Goal: Task Accomplishment & Management: Manage account settings

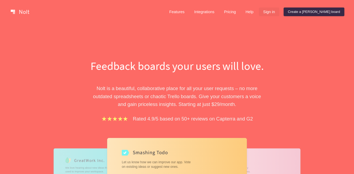
click at [279, 12] on link "Sign in" at bounding box center [269, 12] width 20 height 9
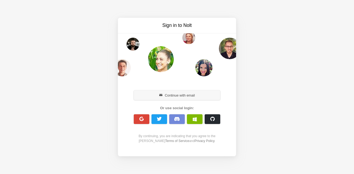
click at [164, 98] on button "Continue with email" at bounding box center [177, 95] width 87 height 10
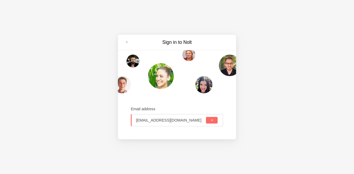
type input "[EMAIL_ADDRESS][DOMAIN_NAME]"
click at [206, 117] on button "submit" at bounding box center [212, 120] width 12 height 6
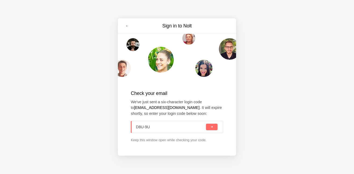
type input "D8U-9UR"
click at [212, 127] on span "submit" at bounding box center [211, 127] width 3 height 3
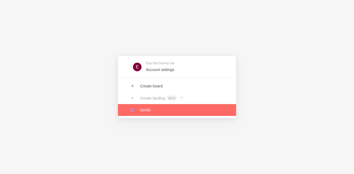
click at [145, 109] on link at bounding box center [177, 110] width 118 height 12
